Goal: Information Seeking & Learning: Check status

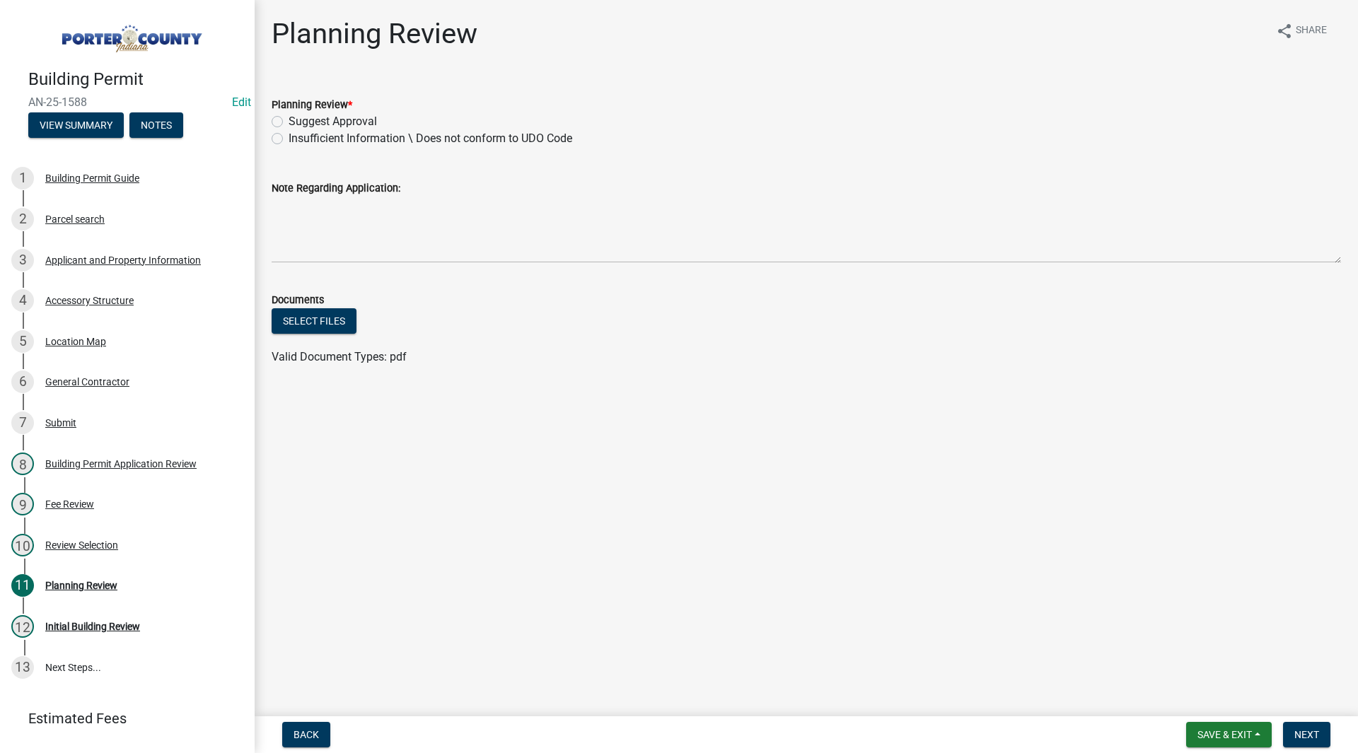
click at [125, 260] on div "Applicant and Property Information" at bounding box center [123, 260] width 156 height 10
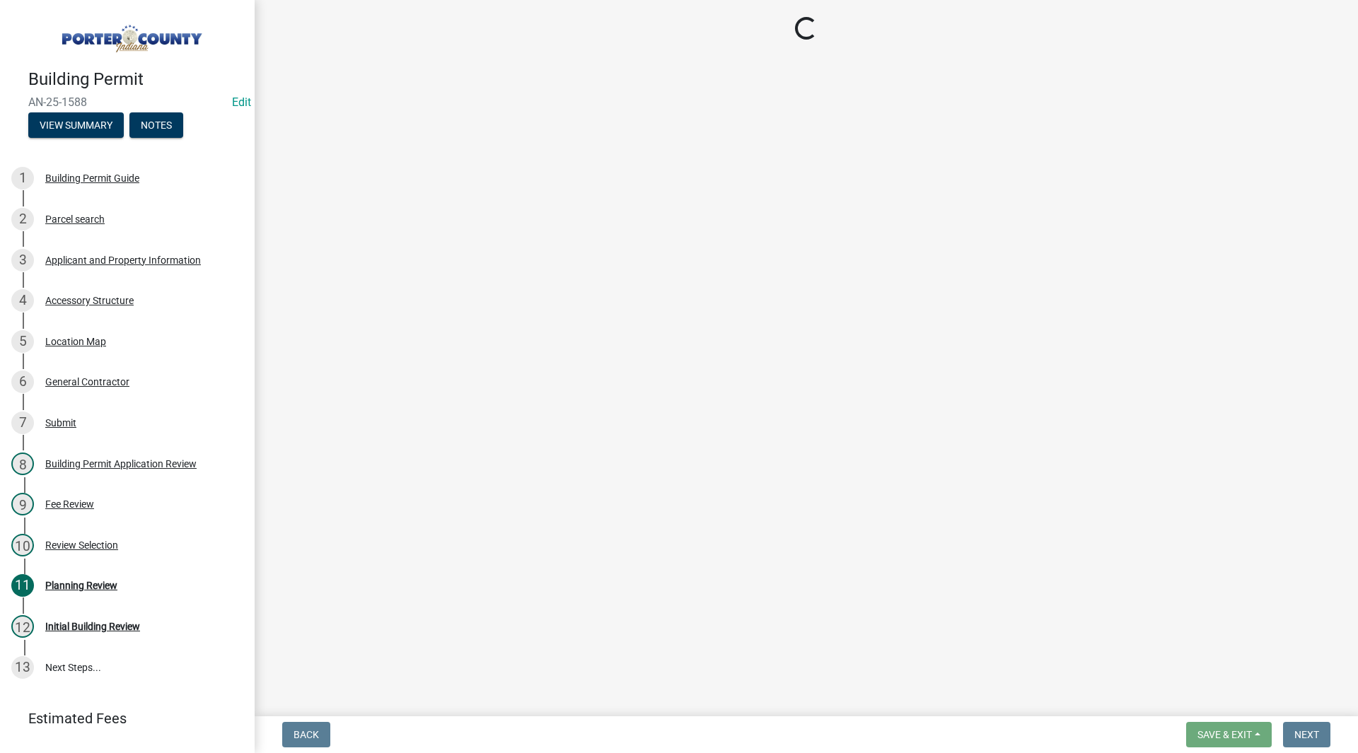
select select "3ef279d8-364d-4472-9edf-8c32643de6c0"
select select "ad46db9b-b68a-4590-8d08-f4fb10f3ead6"
select select "0d764019-f1ff-4f3b-9299-33f0d080acc7"
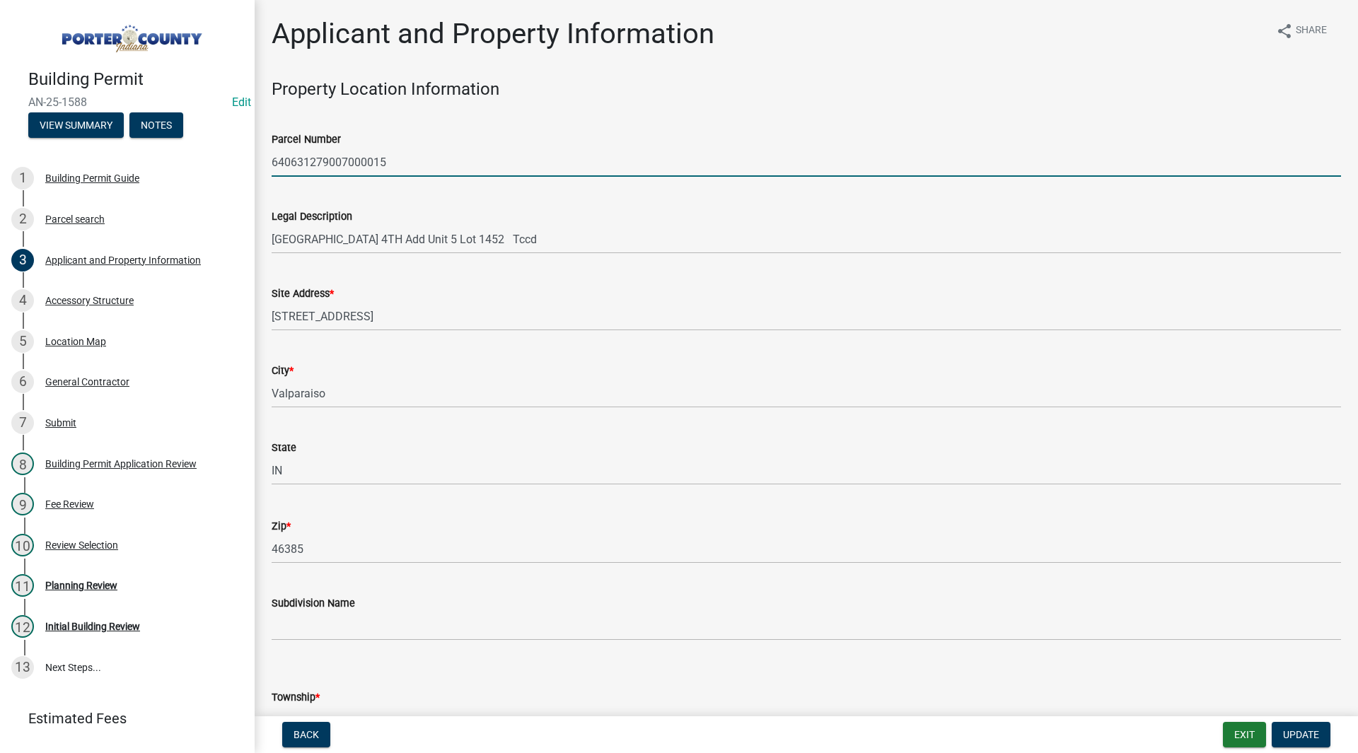
drag, startPoint x: 393, startPoint y: 158, endPoint x: 274, endPoint y: 162, distance: 118.9
click at [274, 162] on input "640631279007000015" at bounding box center [807, 162] width 1070 height 29
click at [326, 200] on div "Legal Description [GEOGRAPHIC_DATA] 4TH Add Unit 5 Lot 1452 Tccd" at bounding box center [807, 221] width 1070 height 66
click at [427, 270] on div "Site Address * [STREET_ADDRESS]" at bounding box center [807, 298] width 1070 height 66
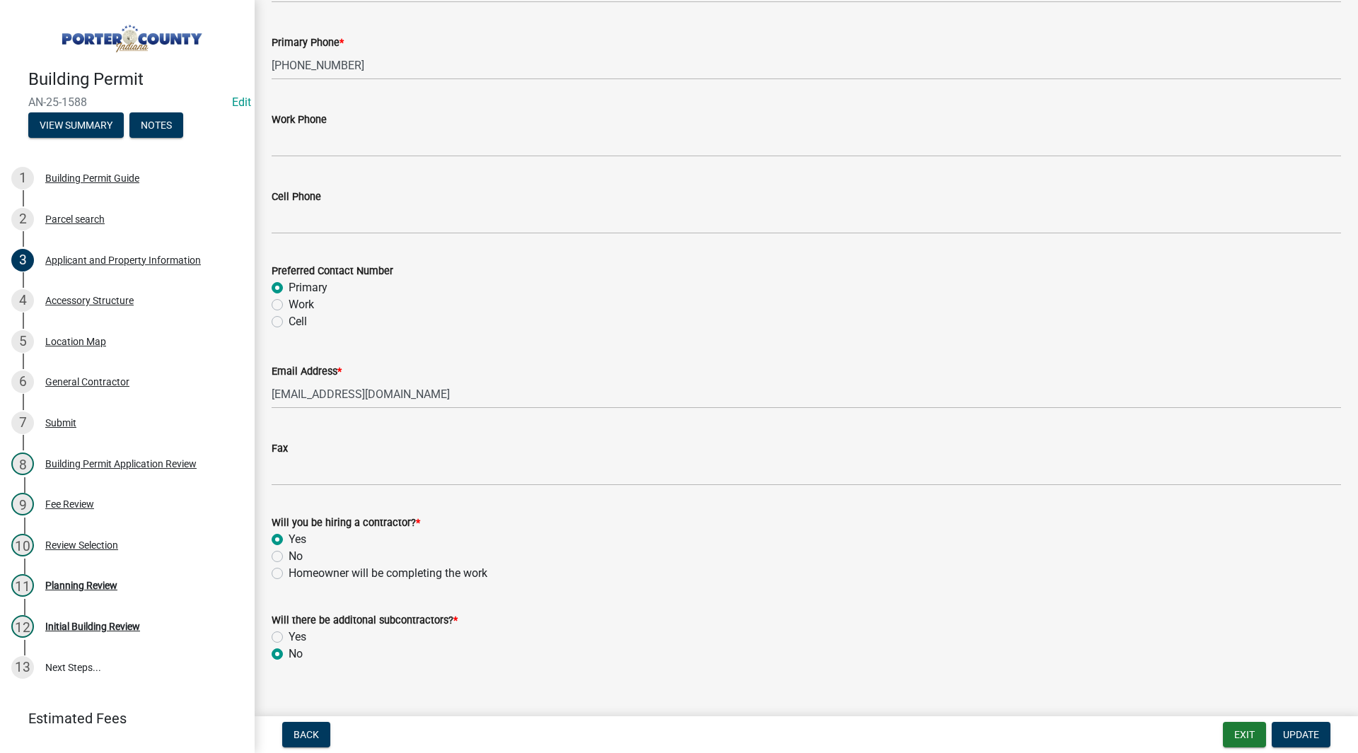
scroll to position [1893, 0]
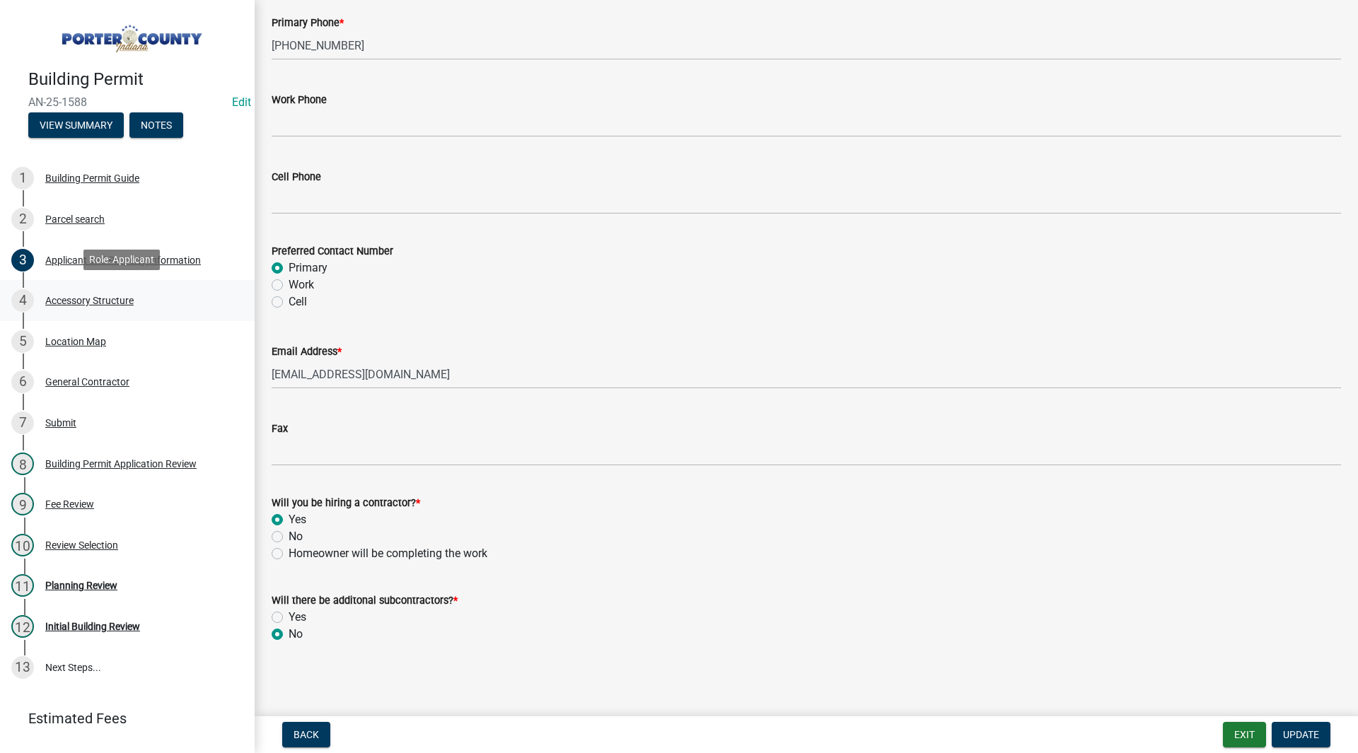
click at [146, 299] on div "4 Accessory Structure" at bounding box center [121, 300] width 221 height 23
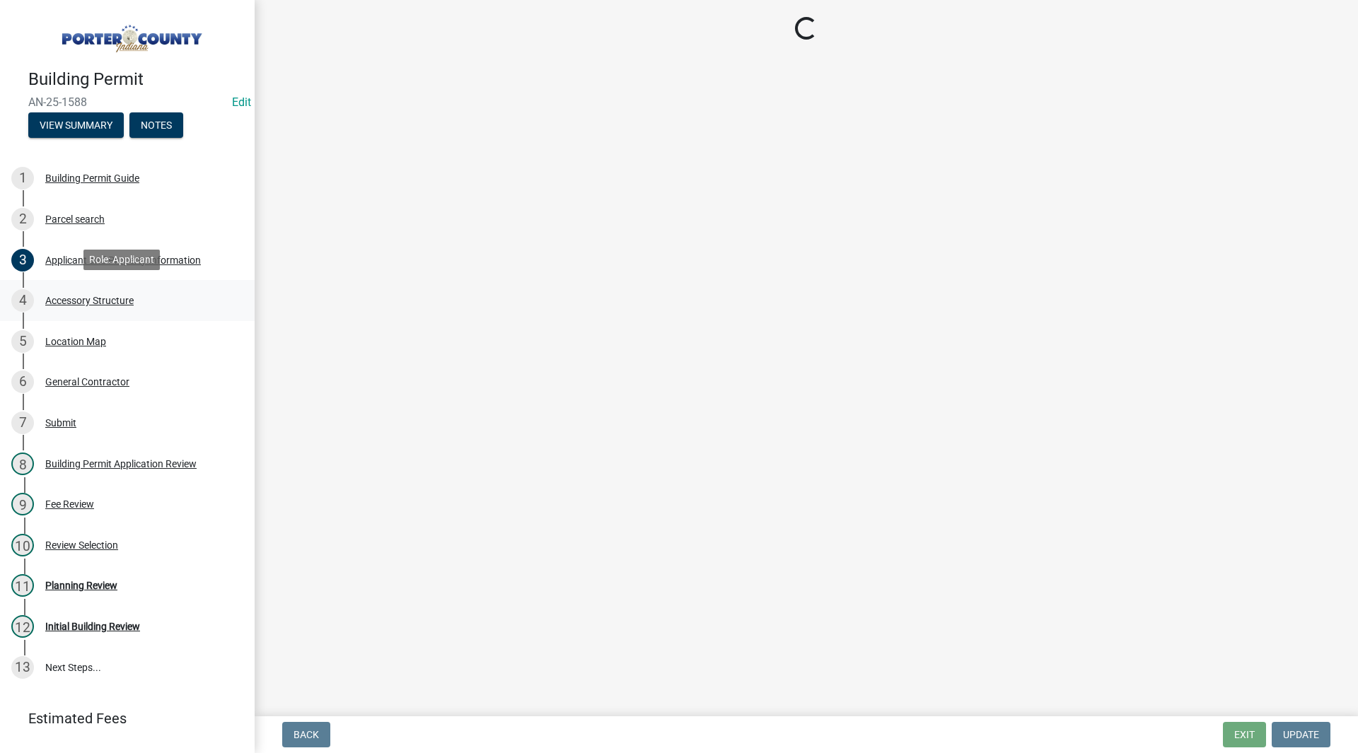
scroll to position [0, 0]
select select "eb23e218-7d4a-44a9-b83f-8c40f034bbaa"
select select "c9e834ac-bebe-4d20-b79b-0346d2791f6f"
select select "f445a0ba-bd7f-4793-84a4-aa7237a6abf8"
select select "d63a0ebc-b44d-481d-ab70-ec75eba29316"
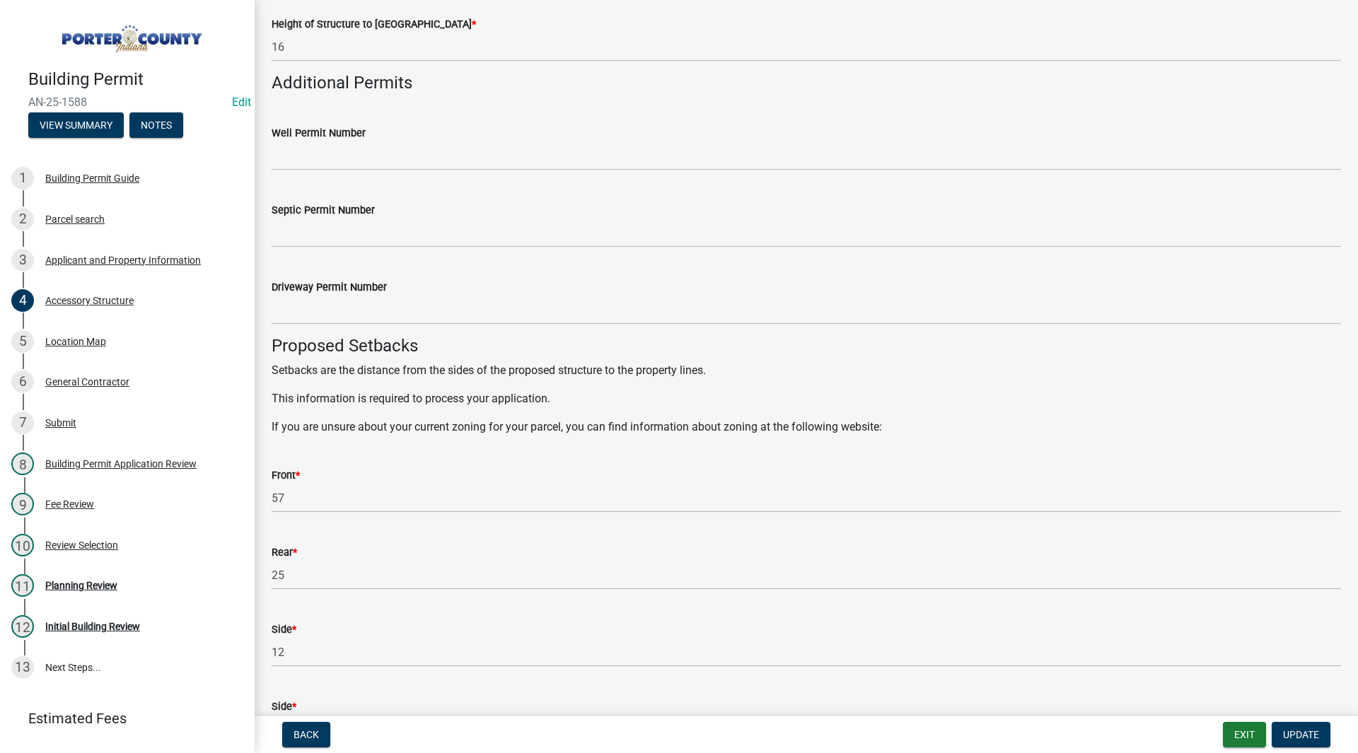
scroll to position [2264, 0]
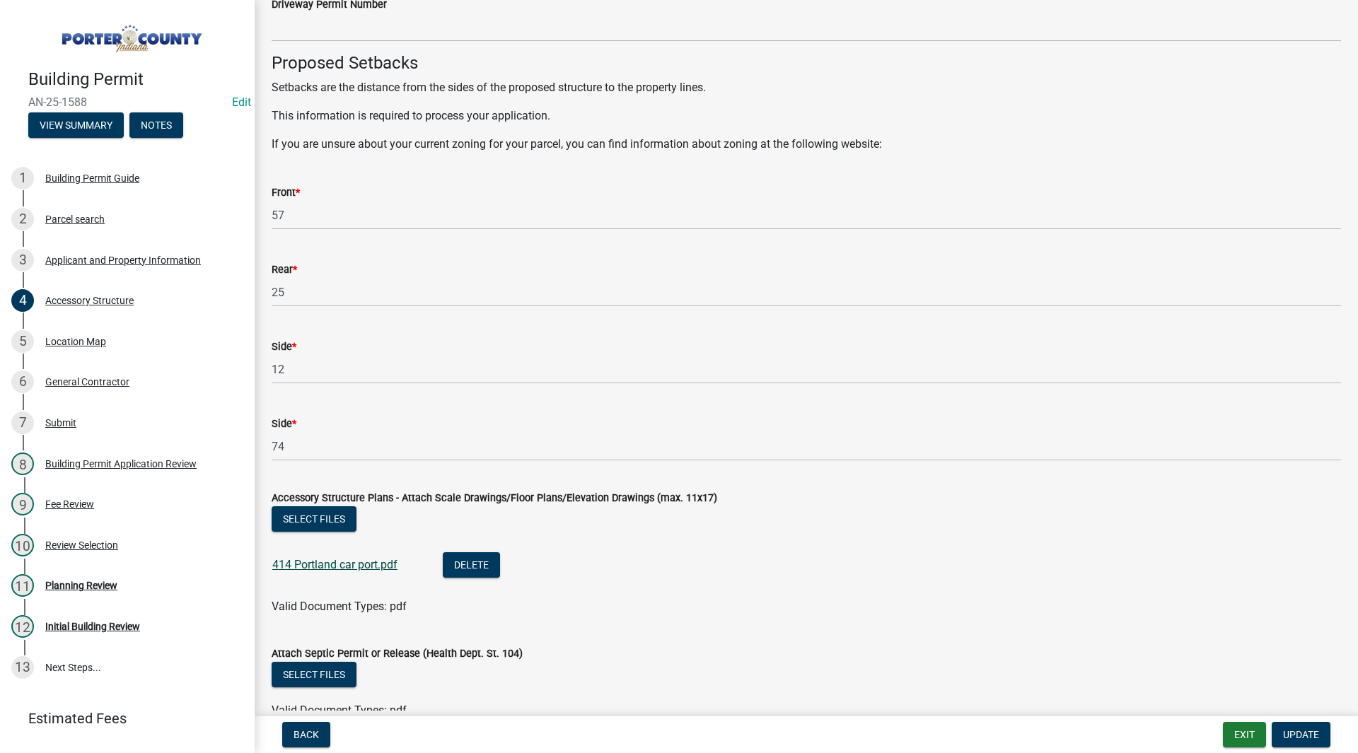
click at [395, 565] on link "414 Portland car port.pdf" at bounding box center [334, 564] width 125 height 13
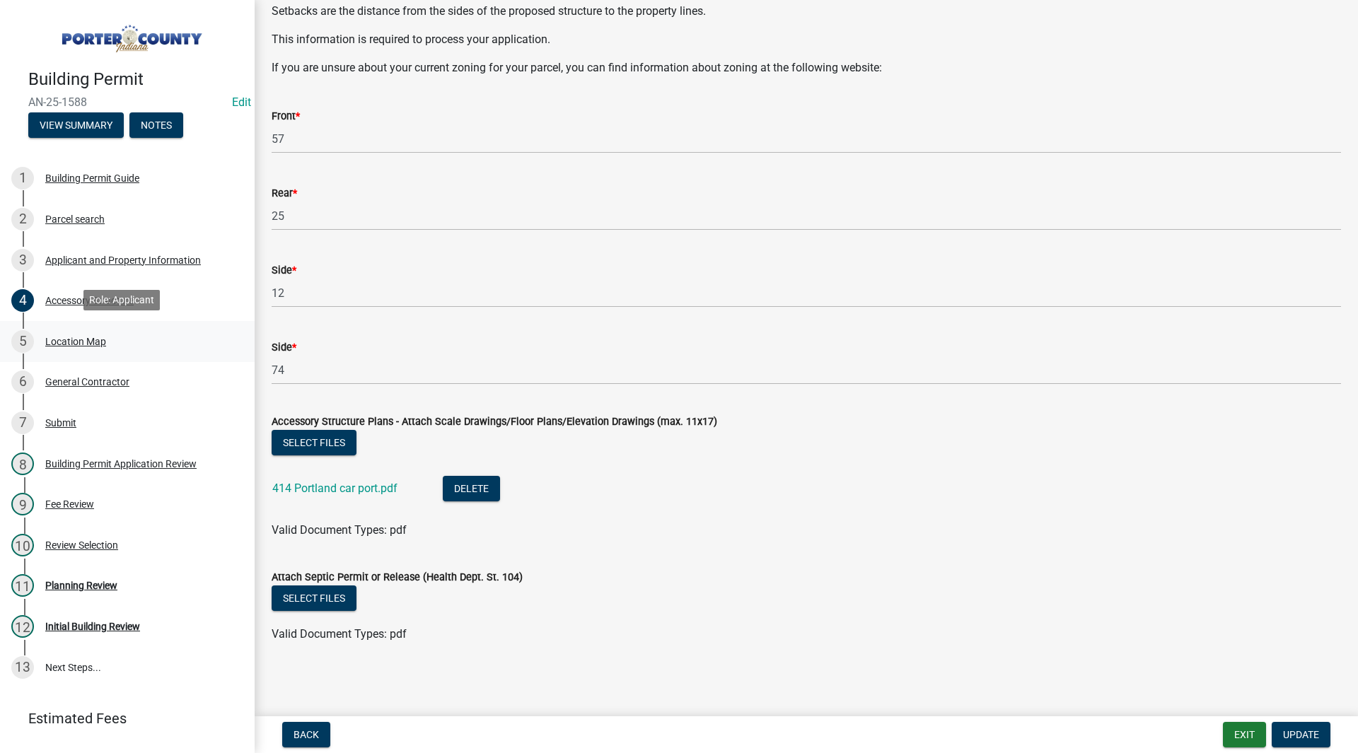
click at [105, 342] on div "Location Map" at bounding box center [75, 342] width 61 height 10
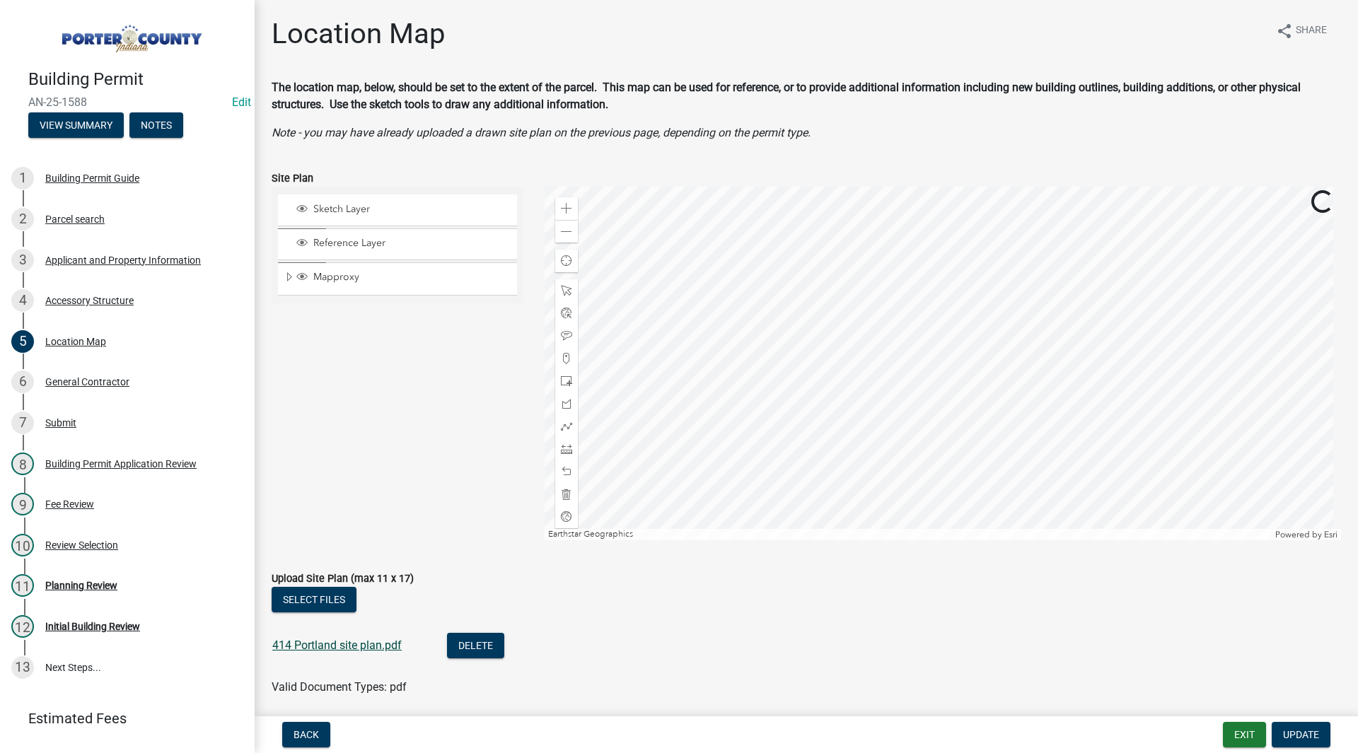
click at [343, 642] on link "414 Portland site plan.pdf" at bounding box center [336, 645] width 129 height 13
click at [76, 296] on div "Accessory Structure" at bounding box center [89, 301] width 88 height 10
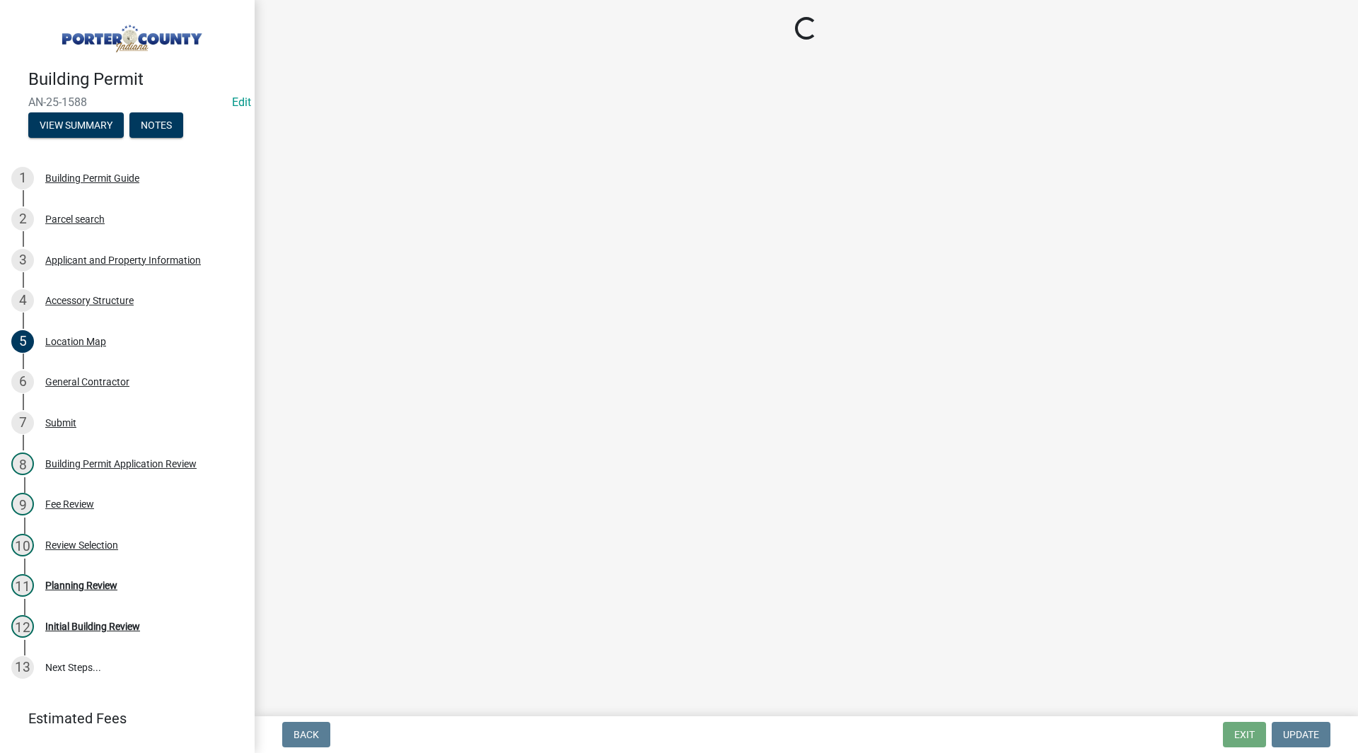
select select "eb23e218-7d4a-44a9-b83f-8c40f034bbaa"
select select "c9e834ac-bebe-4d20-b79b-0346d2791f6f"
select select "f445a0ba-bd7f-4793-84a4-aa7237a6abf8"
select select "d63a0ebc-b44d-481d-ab70-ec75eba29316"
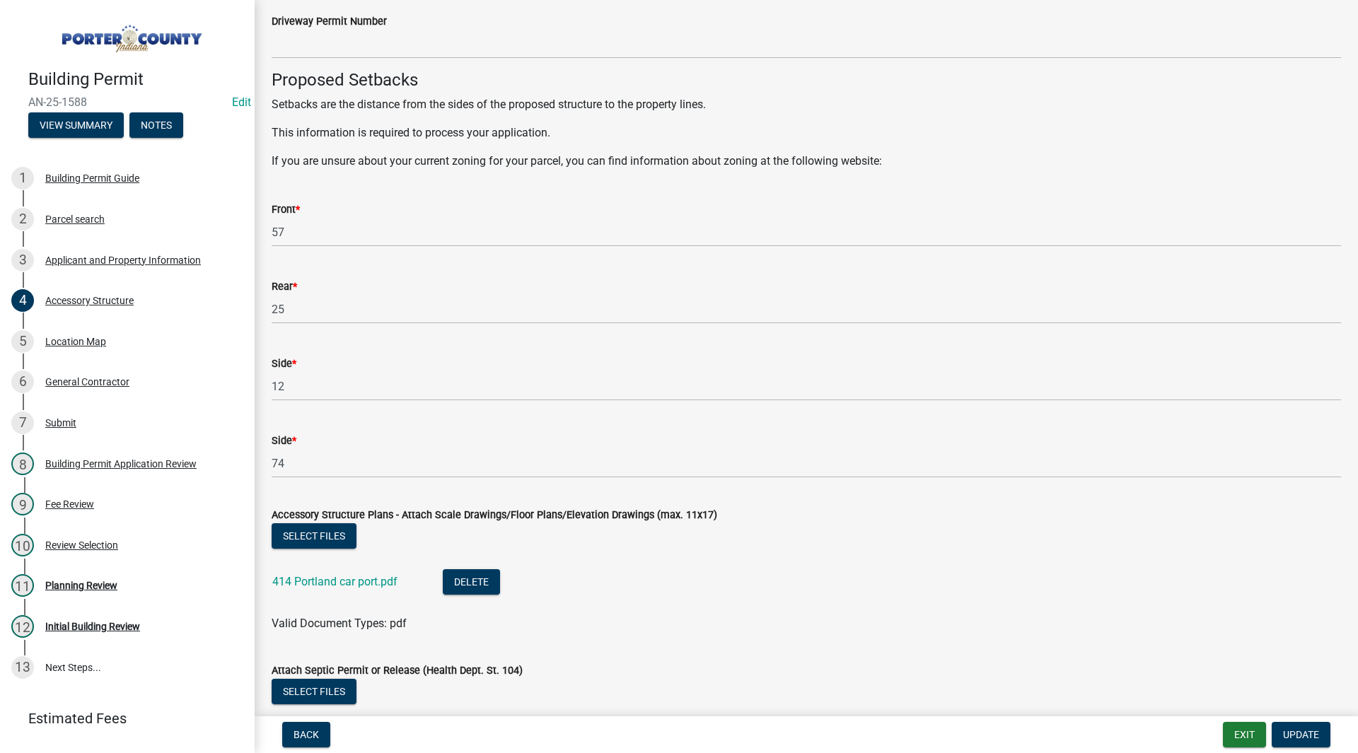
scroll to position [2340, 0]
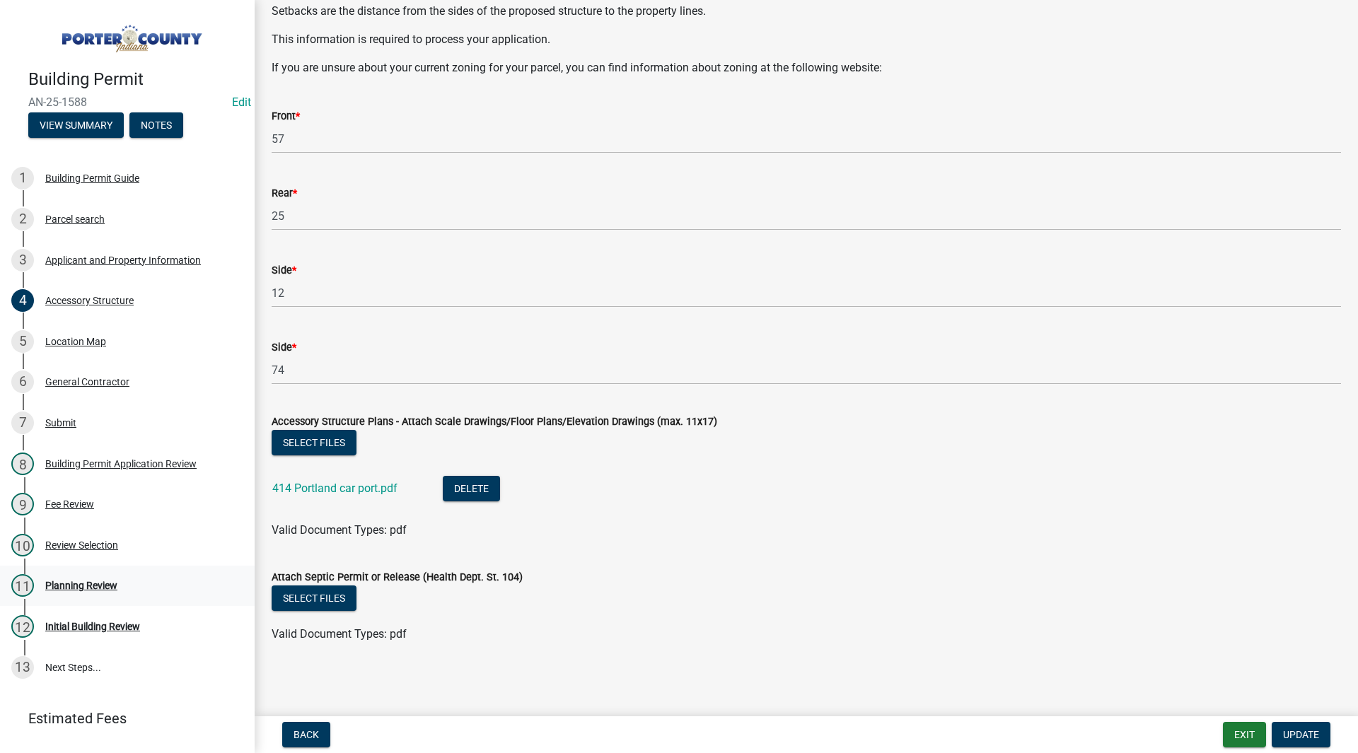
click at [85, 581] on div "Planning Review" at bounding box center [81, 586] width 72 height 10
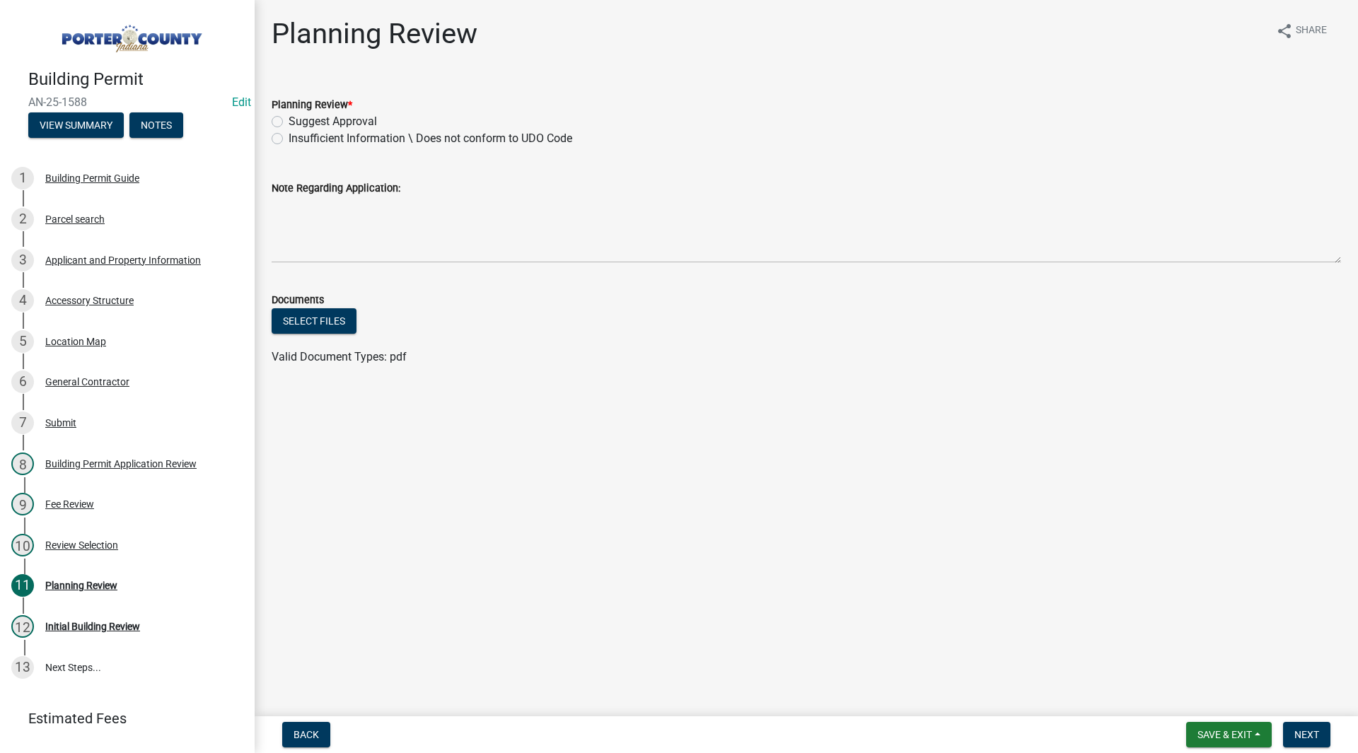
click at [313, 121] on label "Suggest Approval" at bounding box center [333, 121] width 88 height 17
click at [298, 121] on input "Suggest Approval" at bounding box center [293, 117] width 9 height 9
radio input "true"
click at [1305, 724] on button "Next" at bounding box center [1306, 734] width 47 height 25
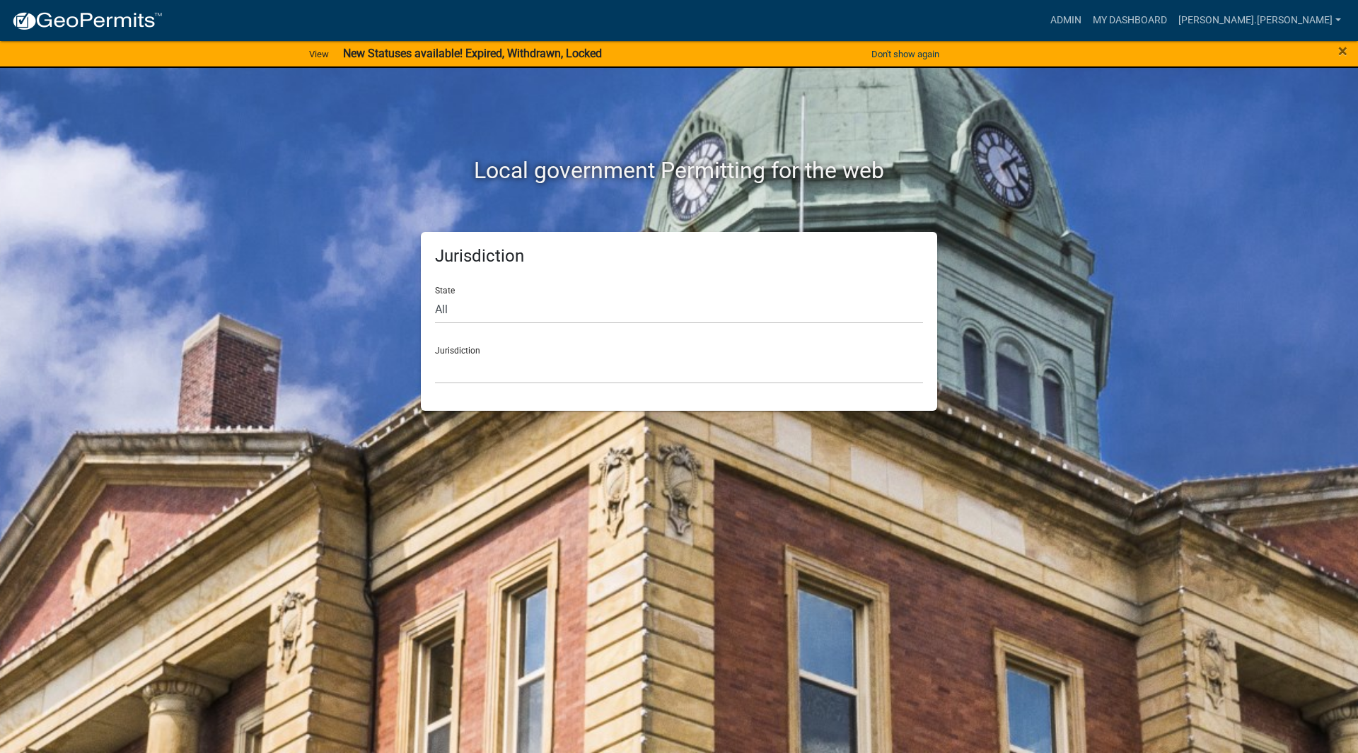
click at [1135, 18] on div "Admin My Dashboard [PERSON_NAME].[PERSON_NAME] Admin Account Logout" at bounding box center [760, 20] width 1173 height 27
click at [1087, 24] on link "Admin" at bounding box center [1066, 20] width 42 height 27
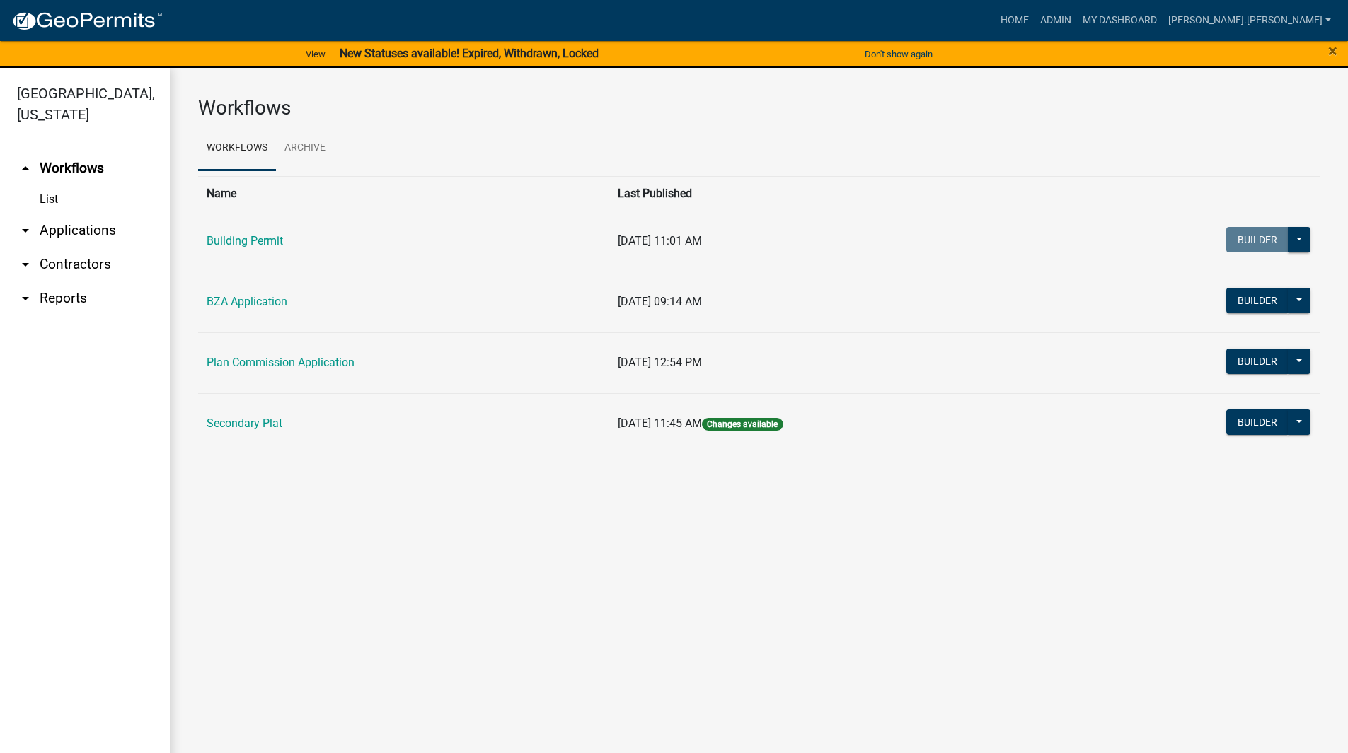
click at [95, 214] on link "arrow_drop_down Applications" at bounding box center [85, 231] width 170 height 34
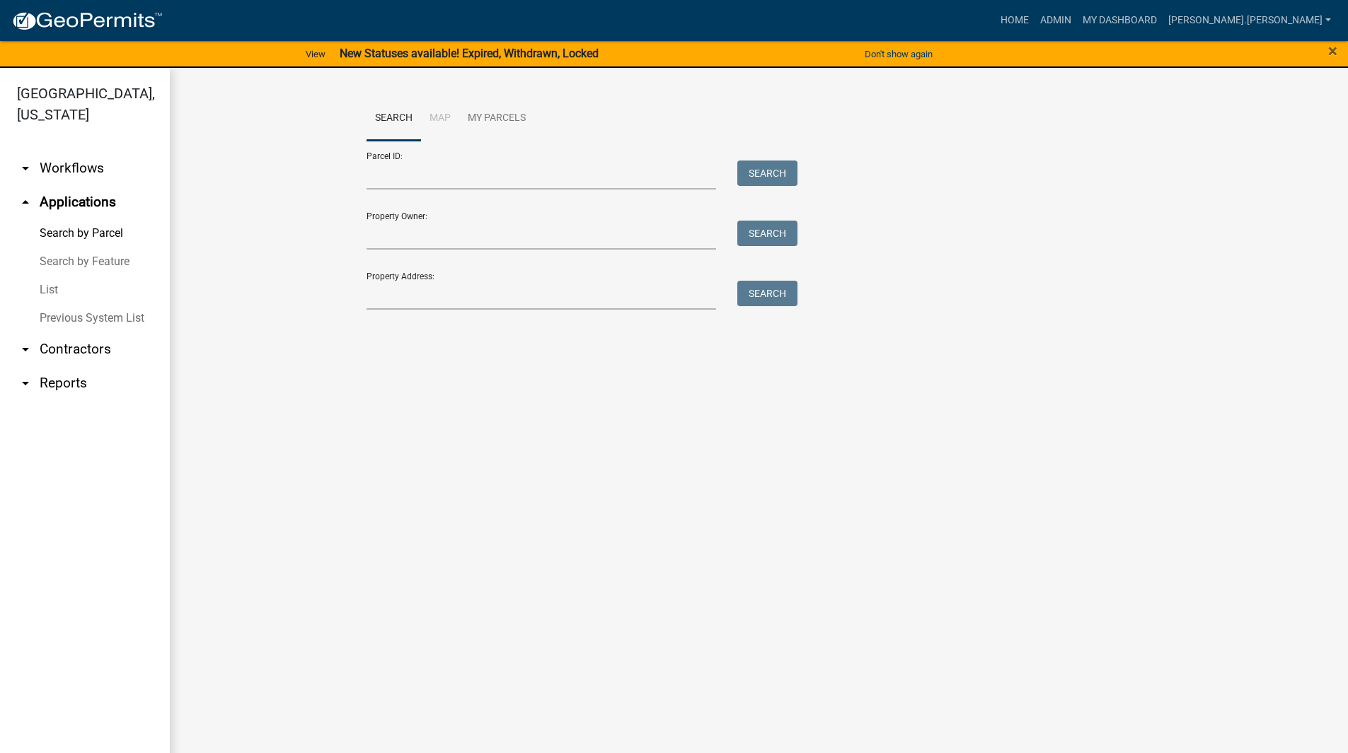
click at [62, 276] on link "List" at bounding box center [85, 290] width 170 height 28
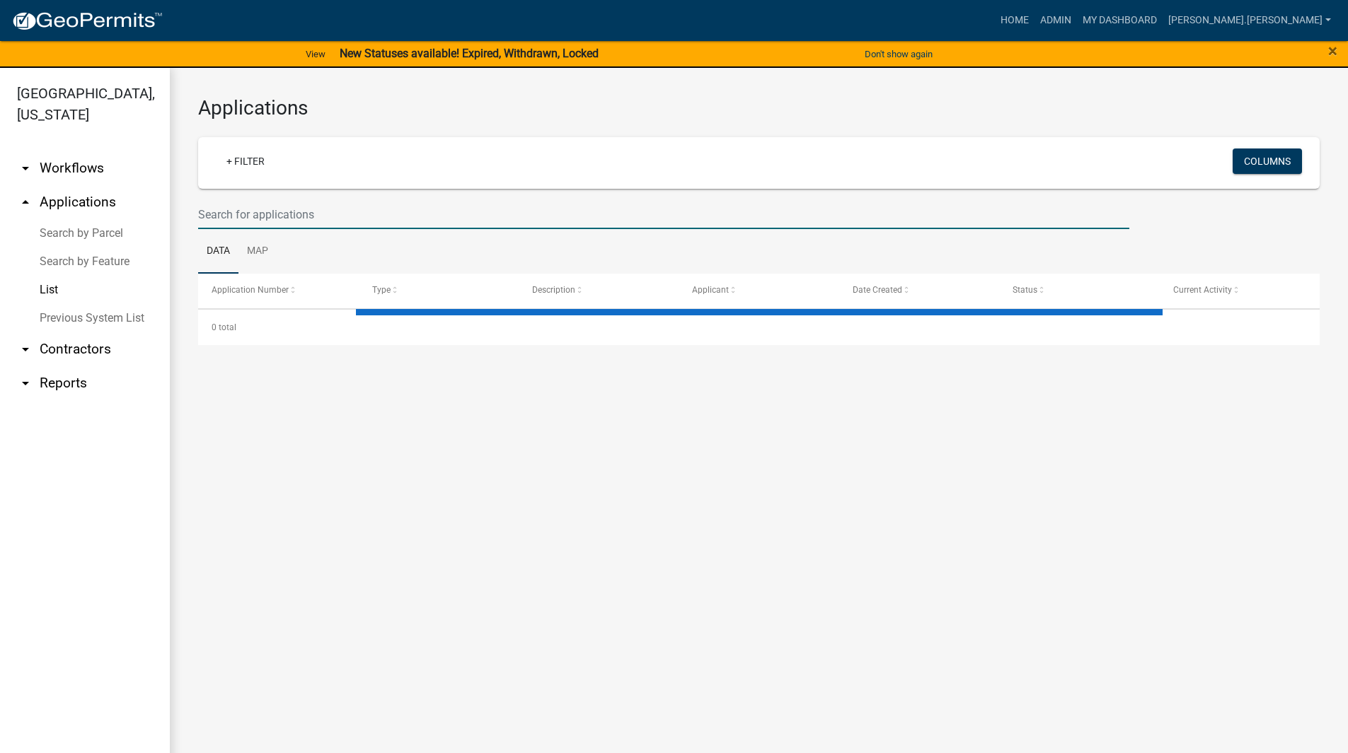
click at [260, 219] on input "text" at bounding box center [663, 214] width 931 height 29
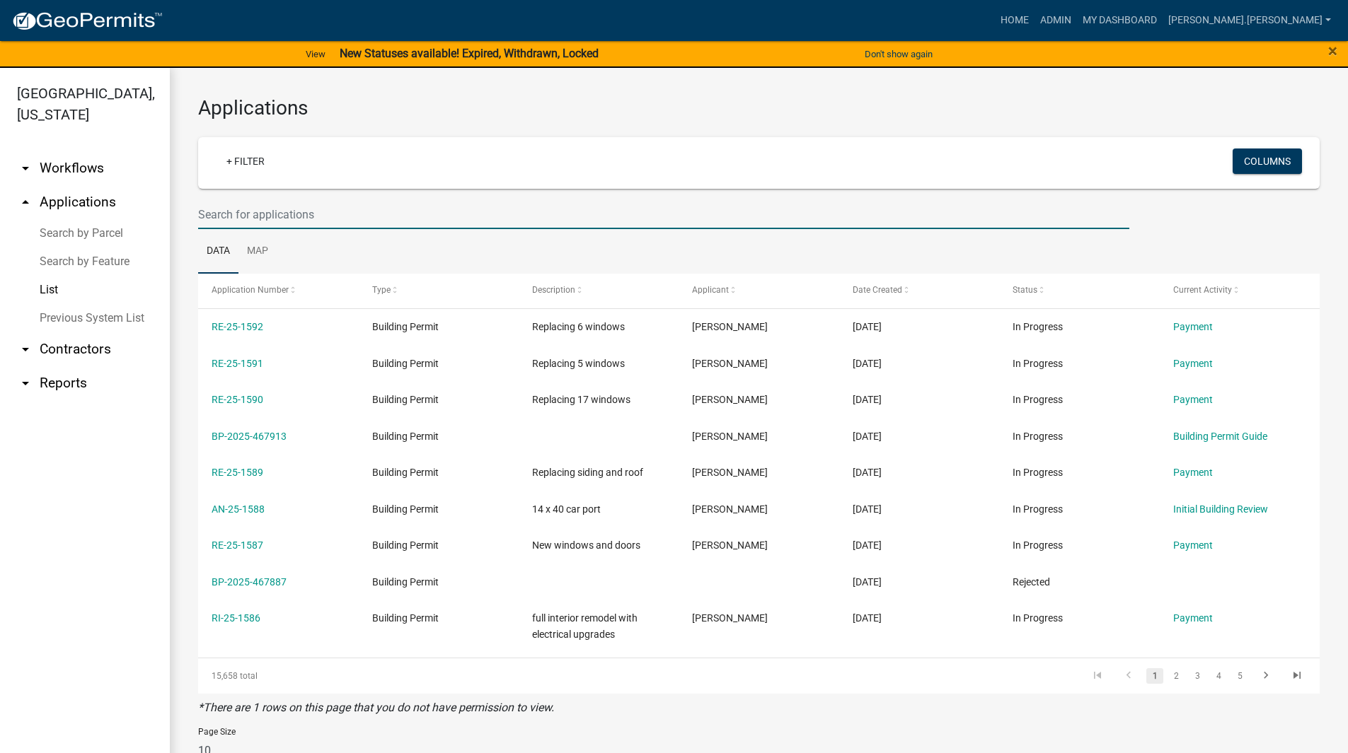
paste input "64-12-06-327-002.000-018"
type input "64-12-06-327-002.000-018"
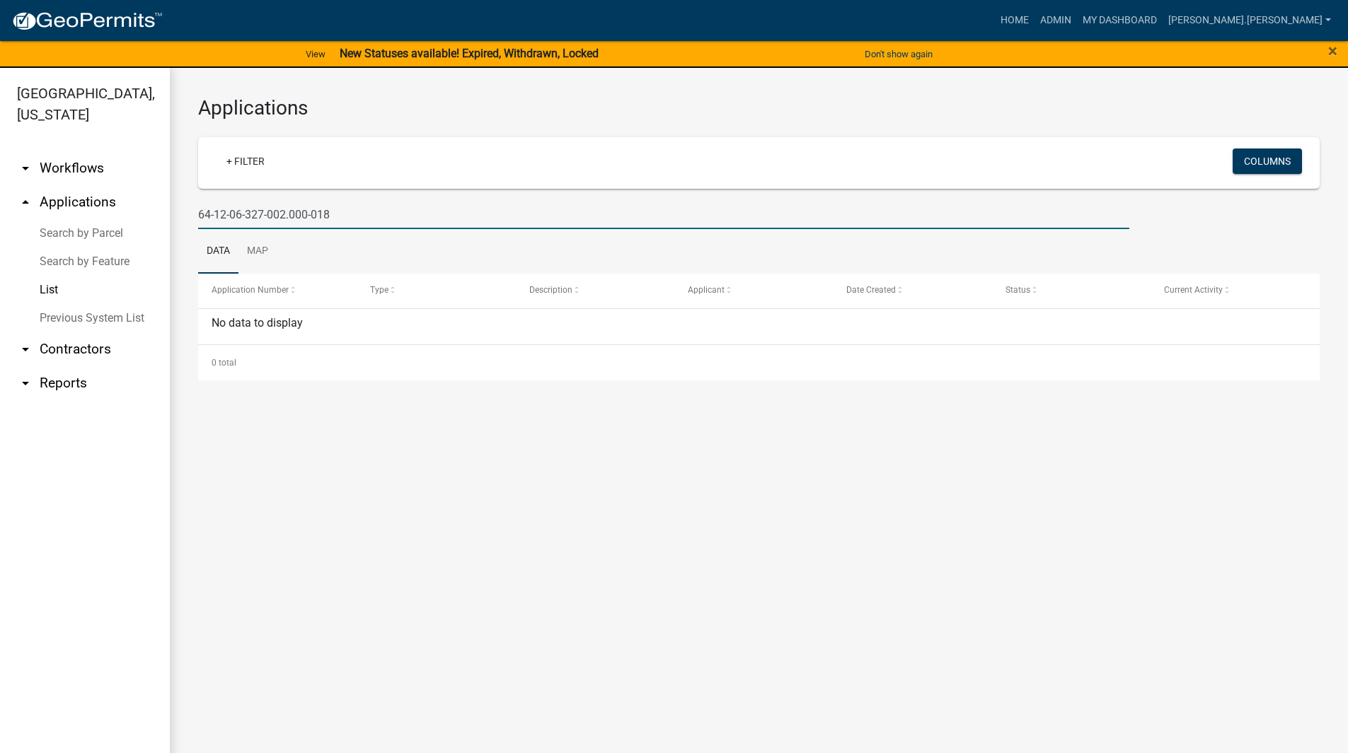
drag, startPoint x: 341, startPoint y: 209, endPoint x: 180, endPoint y: 212, distance: 160.6
click at [180, 212] on div "Applications + Filter Columns 64-12-06-327-002.000-018 Data Map Application Num…" at bounding box center [759, 238] width 1178 height 341
click at [98, 219] on link "Search by Parcel" at bounding box center [85, 233] width 170 height 28
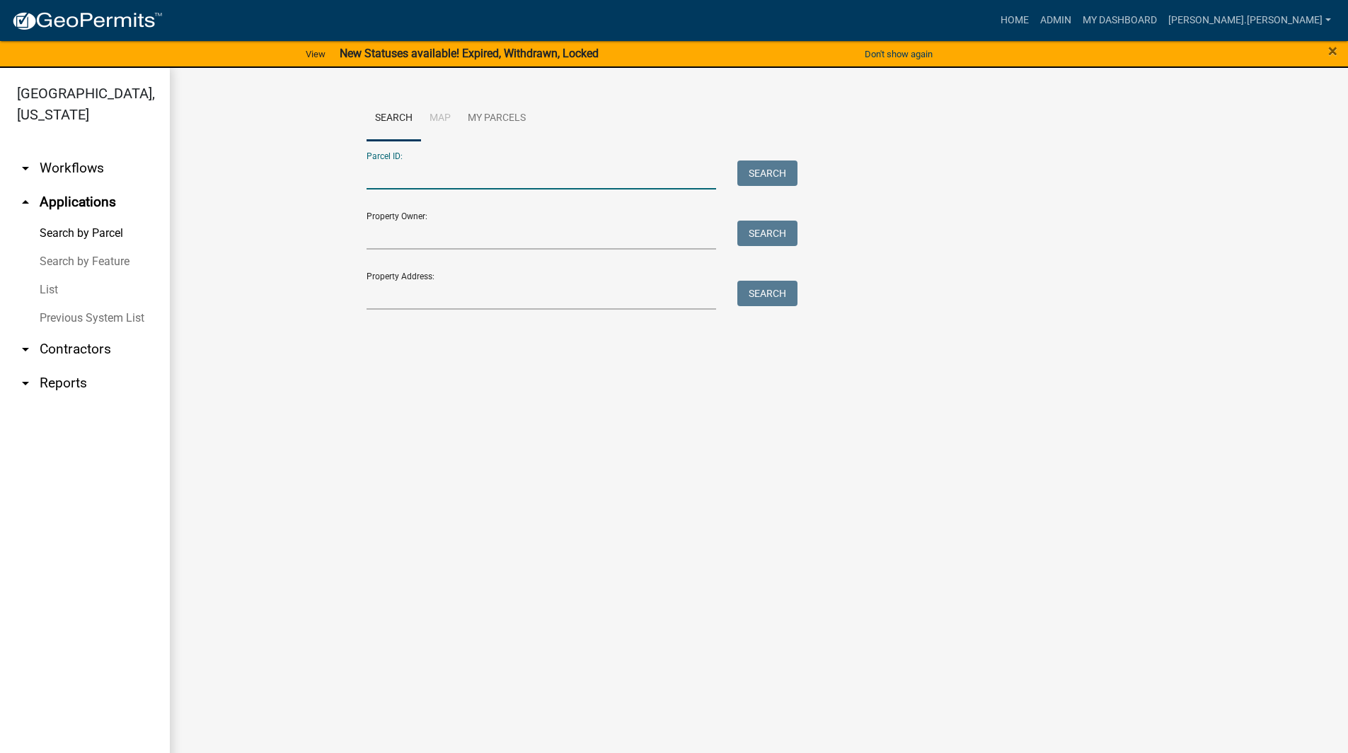
click at [484, 170] on input "Parcel ID:" at bounding box center [541, 175] width 350 height 29
paste input "64-12-06-327-002.000-018"
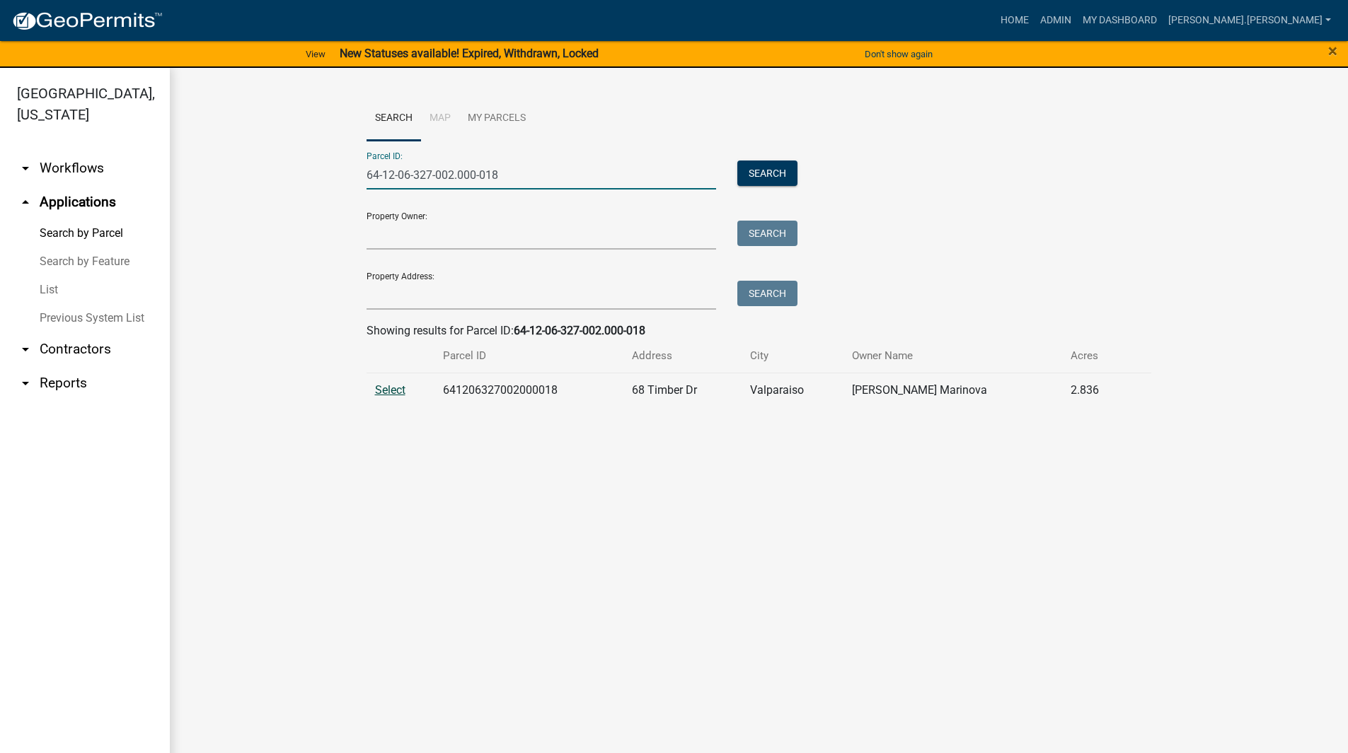
type input "64-12-06-327-002.000-018"
click at [383, 391] on span "Select" at bounding box center [390, 389] width 30 height 13
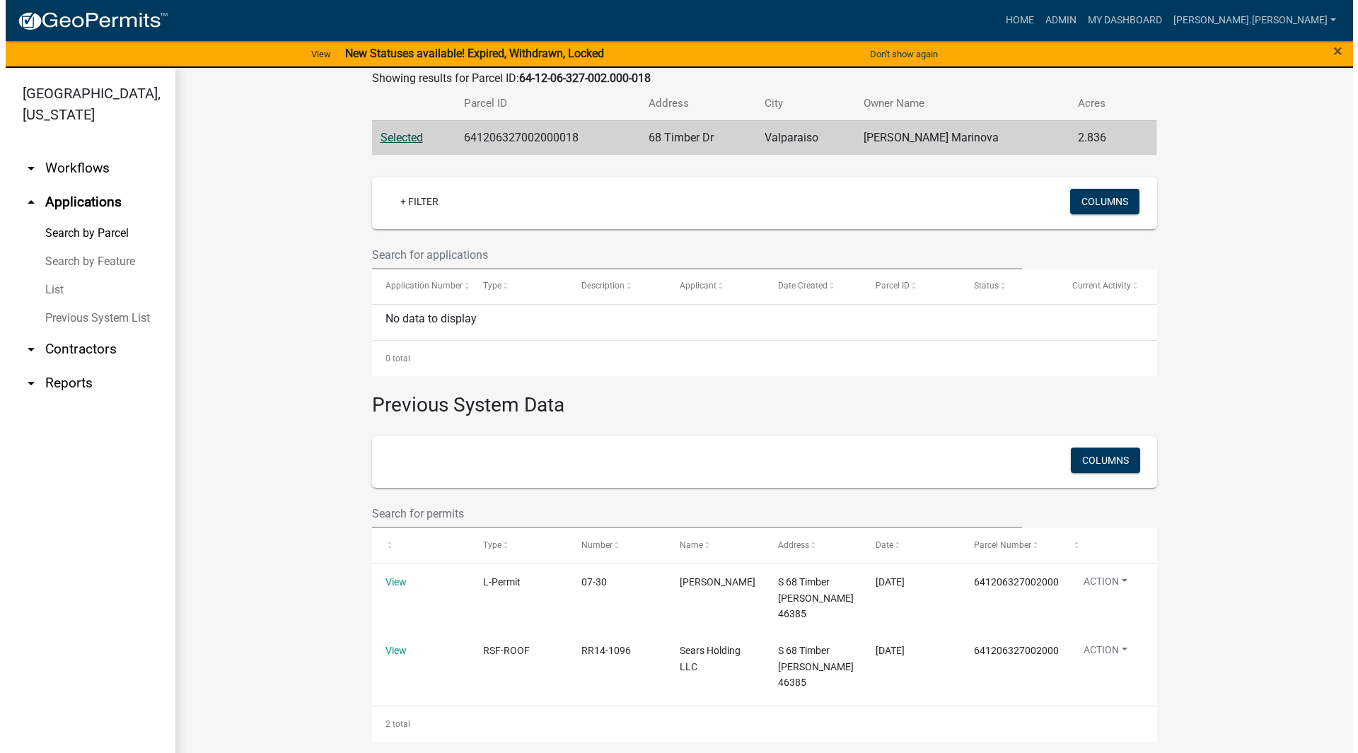
scroll to position [17, 0]
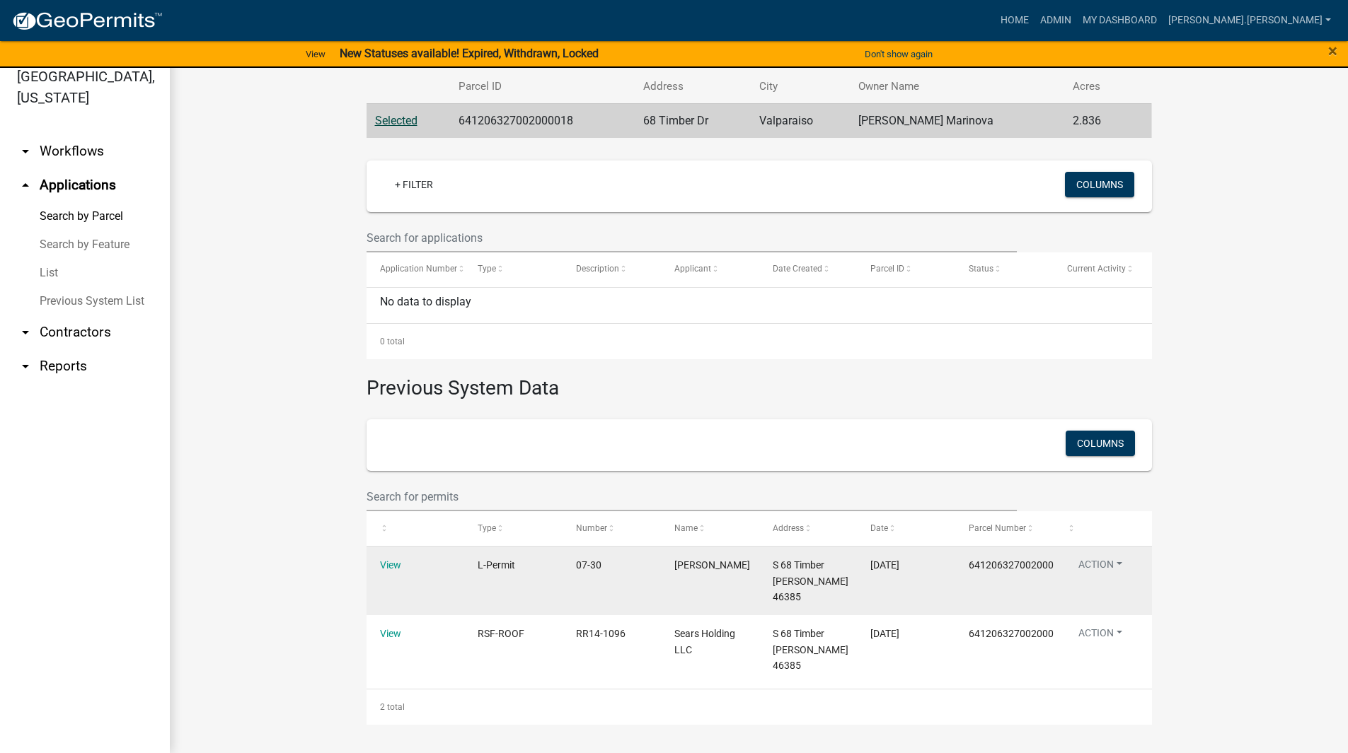
click at [496, 568] on span "L-Permit" at bounding box center [495, 565] width 37 height 11
click at [374, 570] on datatable-body-cell "View" at bounding box center [415, 581] width 98 height 69
click at [383, 562] on link "View" at bounding box center [390, 565] width 21 height 11
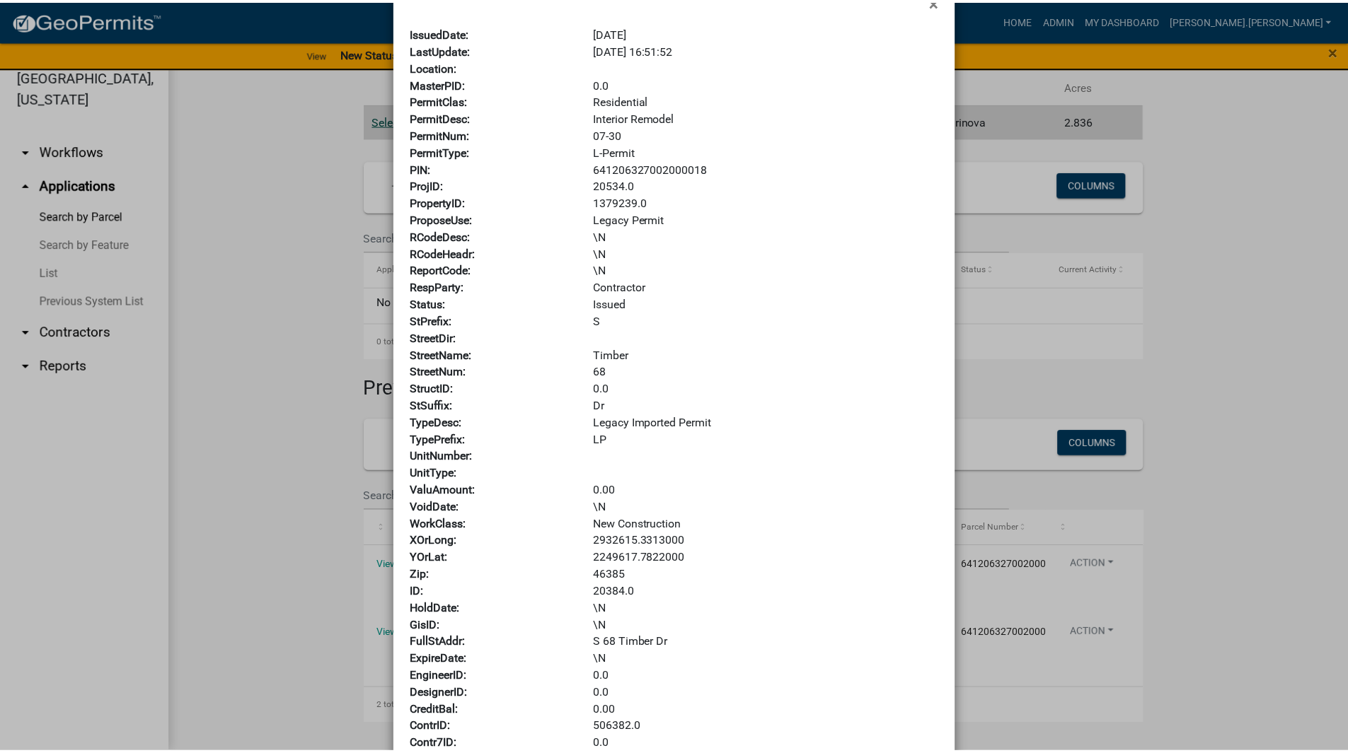
scroll to position [0, 0]
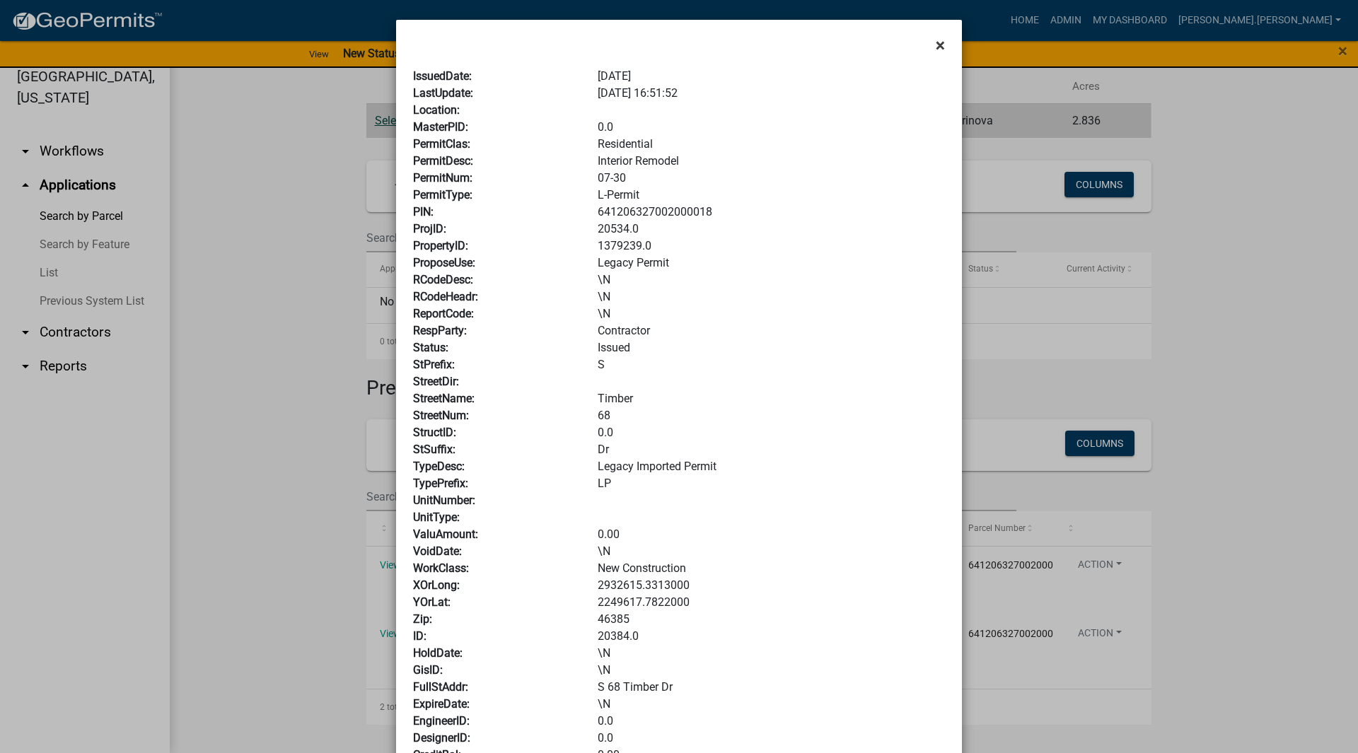
click at [939, 52] on form "× IssuedDate: [DATE] LastUpdate: [DATE] 16:51:52 Location: MasterPID: 0.0 Permi…" at bounding box center [679, 556] width 566 height 1072
click at [938, 50] on span "×" at bounding box center [940, 45] width 9 height 20
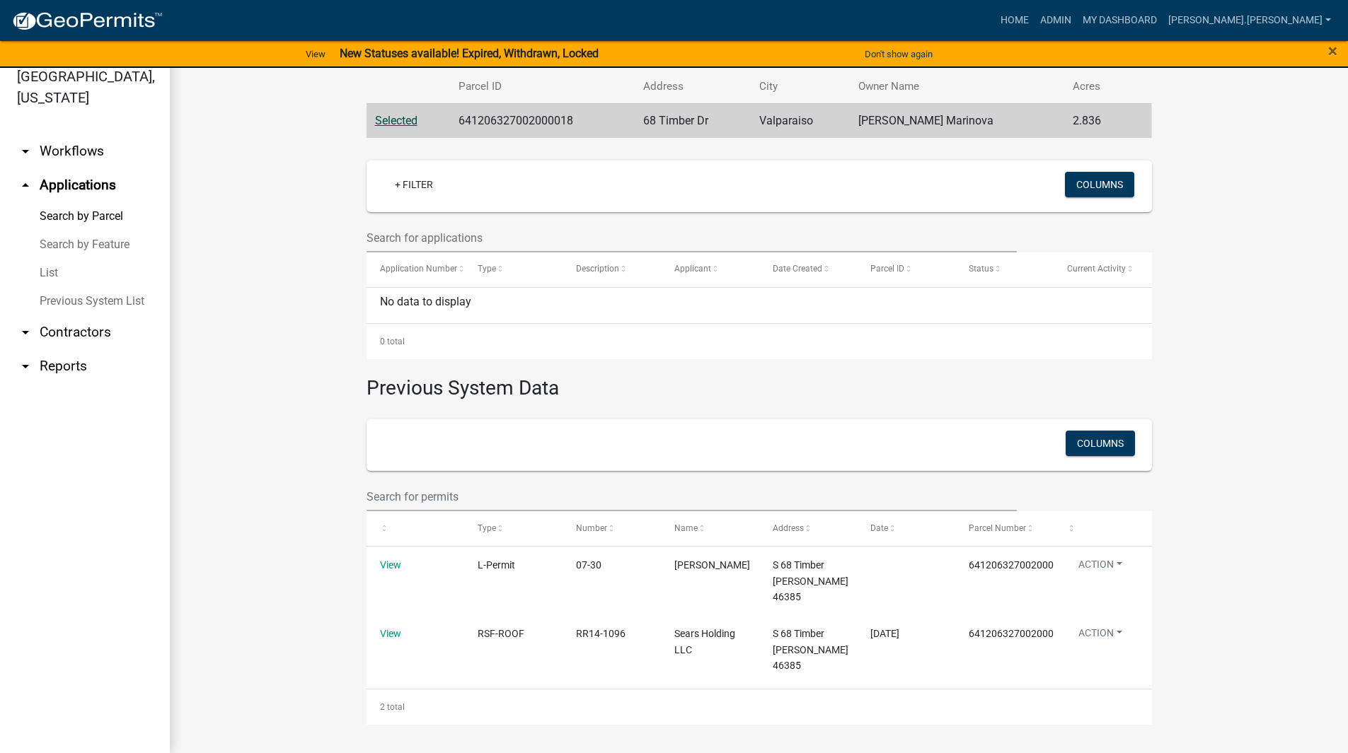
click at [313, 525] on wm-workflow-application-search-view "Search Map My Parcels Parcel ID: 64-12-06-327-002.000-018 Search Property Owner…" at bounding box center [758, 276] width 1121 height 898
